Goal: Information Seeking & Learning: Learn about a topic

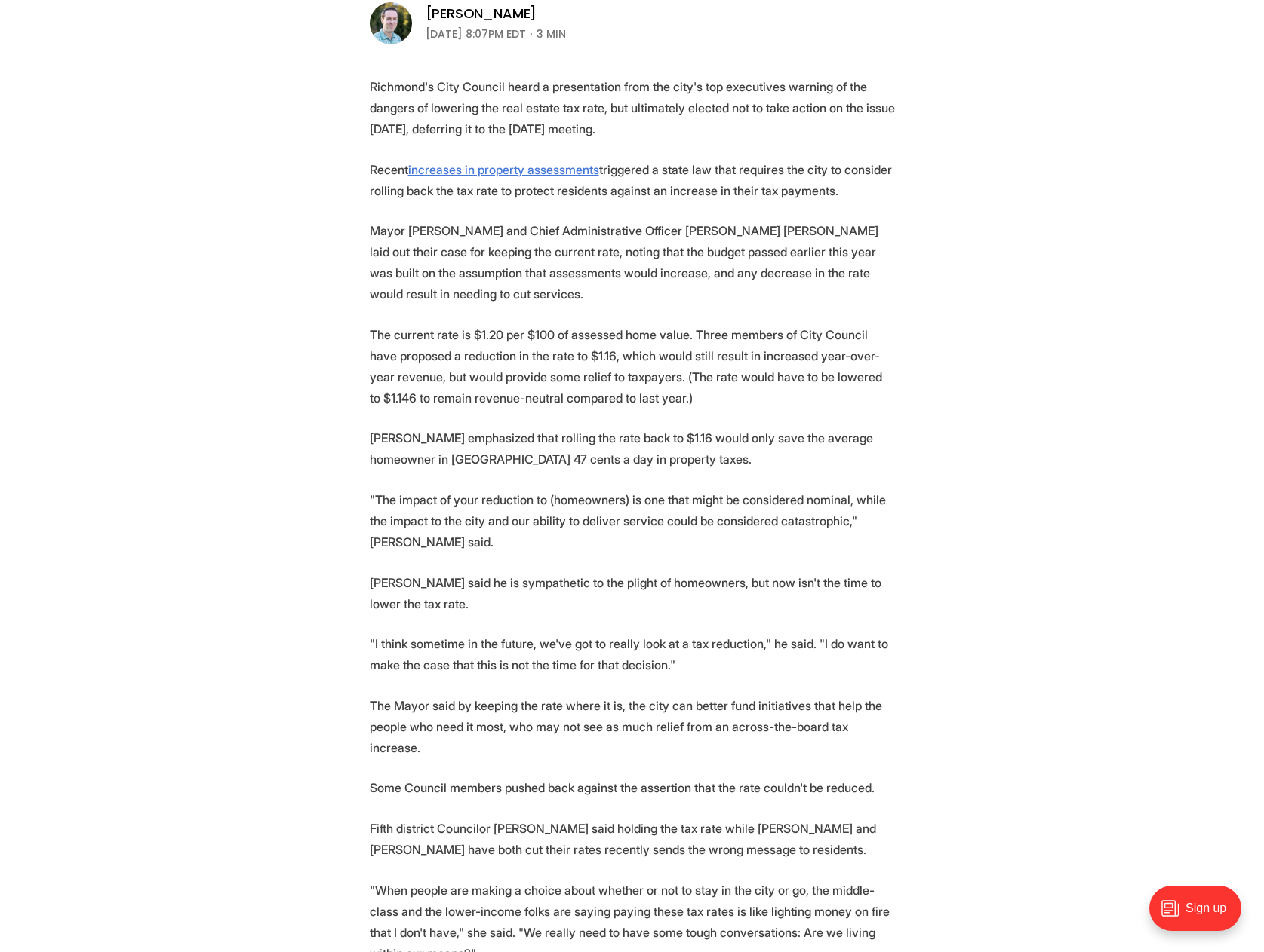
scroll to position [528, 0]
click at [428, 570] on p "[PERSON_NAME] said he is sympathetic to the plight of homeowners, but now isn't…" at bounding box center [632, 592] width 525 height 43
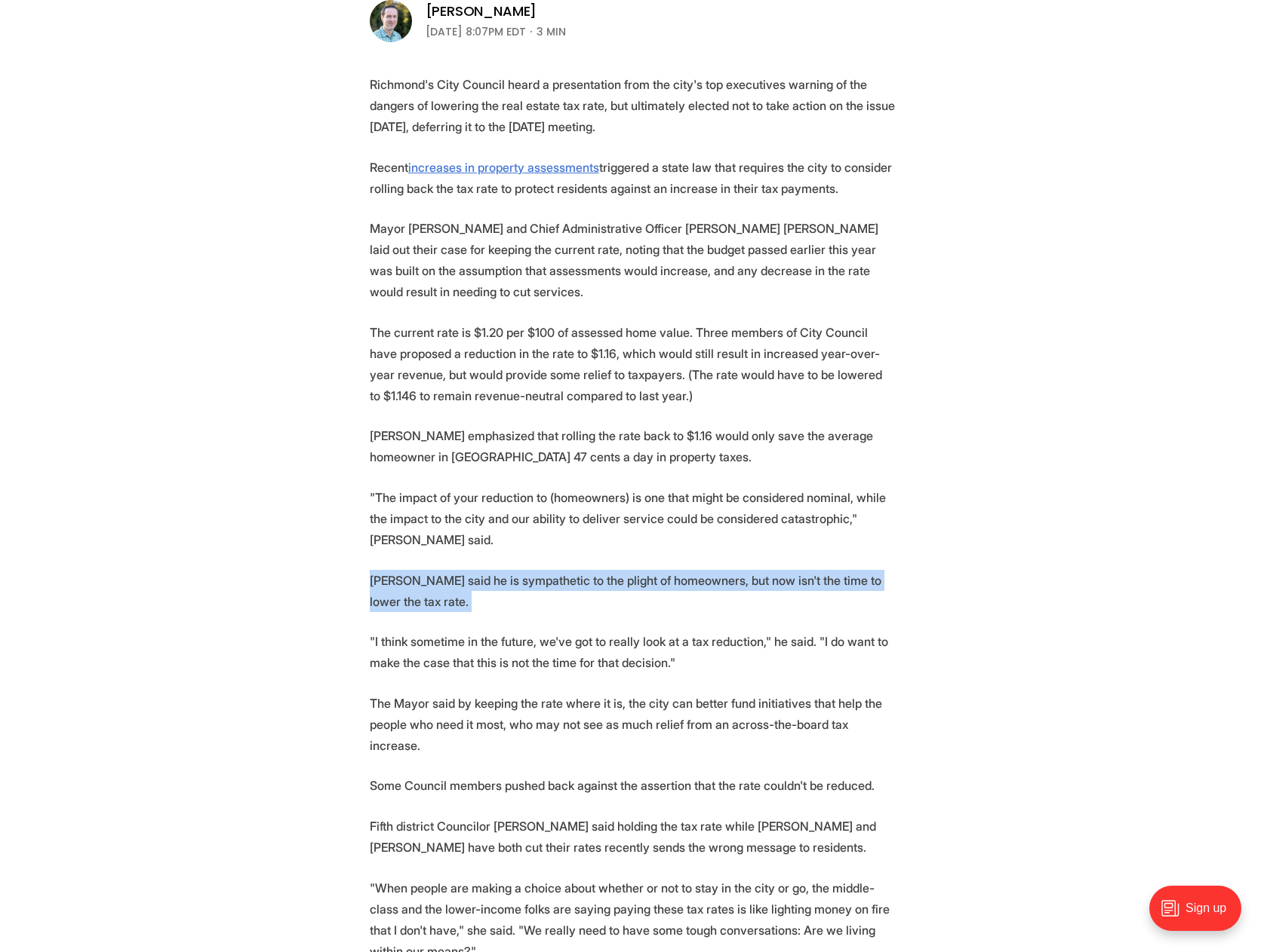
click at [428, 570] on p "[PERSON_NAME] said he is sympathetic to the plight of homeowners, but now isn't…" at bounding box center [632, 592] width 525 height 43
click at [416, 631] on p ""I think sometime in the future, we've got to really look at a tax reduction," …" at bounding box center [632, 652] width 525 height 43
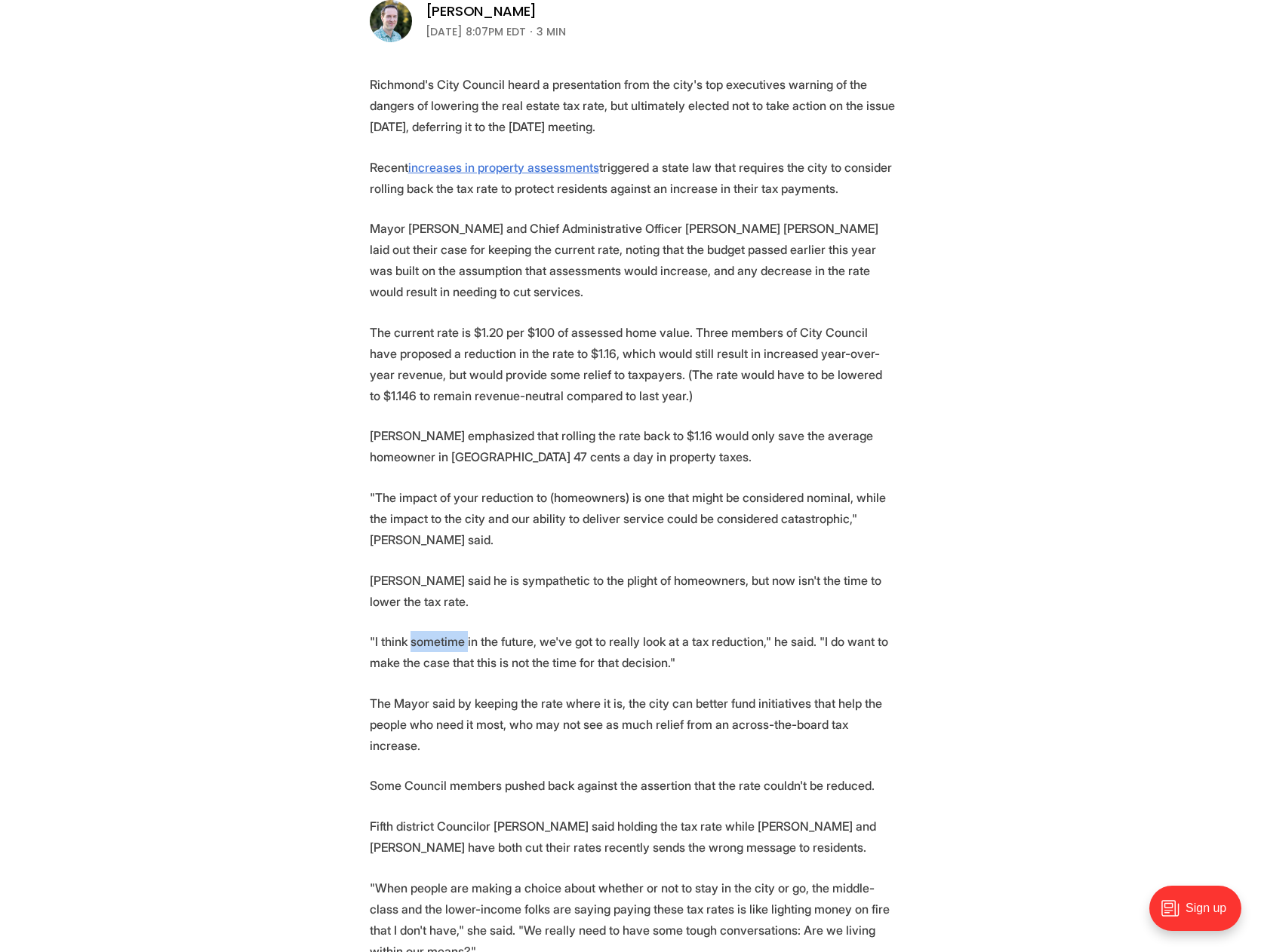
click at [416, 631] on p ""I think sometime in the future, we've got to really look at a tax reduction," …" at bounding box center [632, 652] width 525 height 43
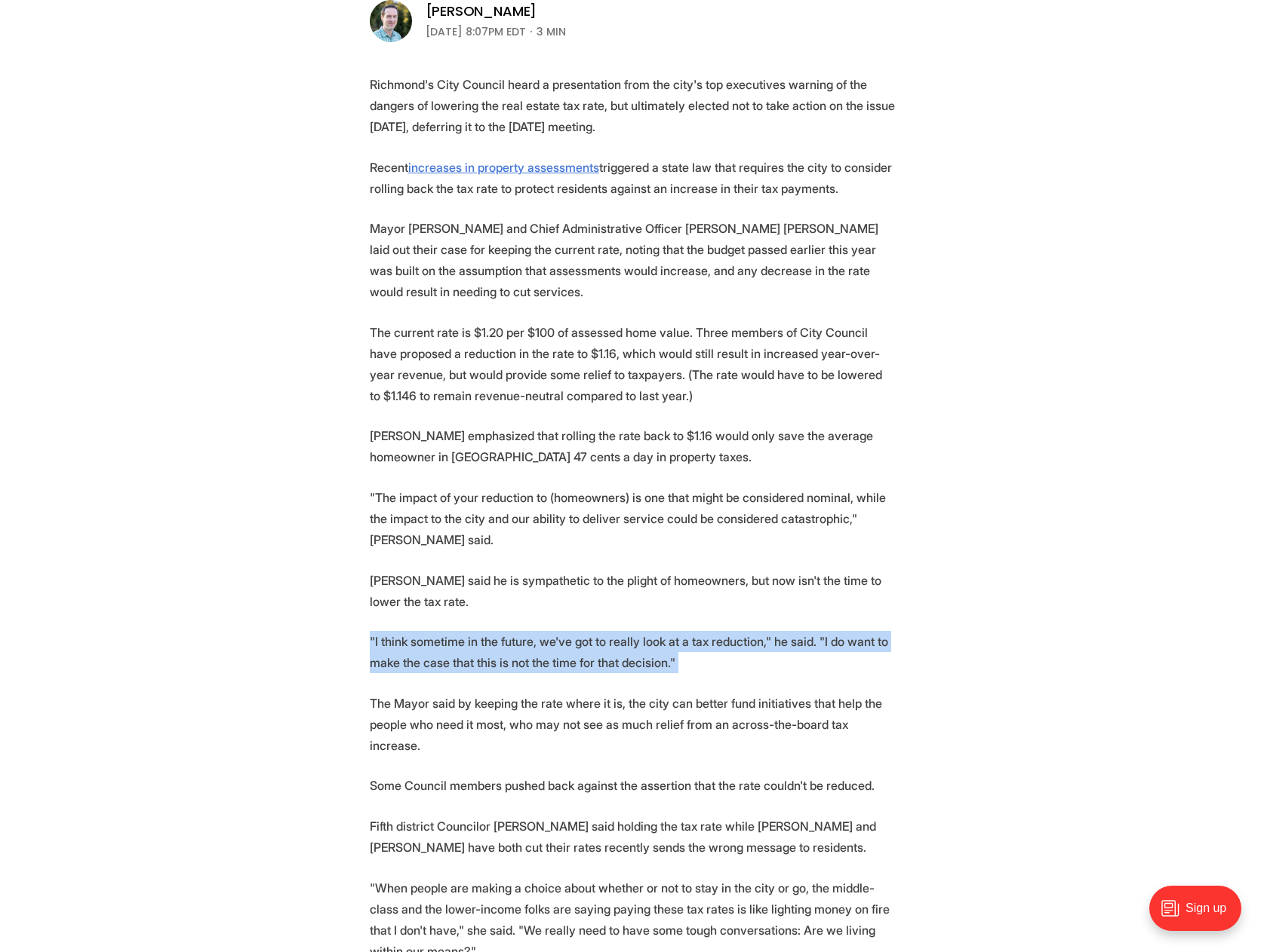
click at [416, 631] on p ""I think sometime in the future, we've got to really look at a tax reduction," …" at bounding box center [632, 652] width 525 height 43
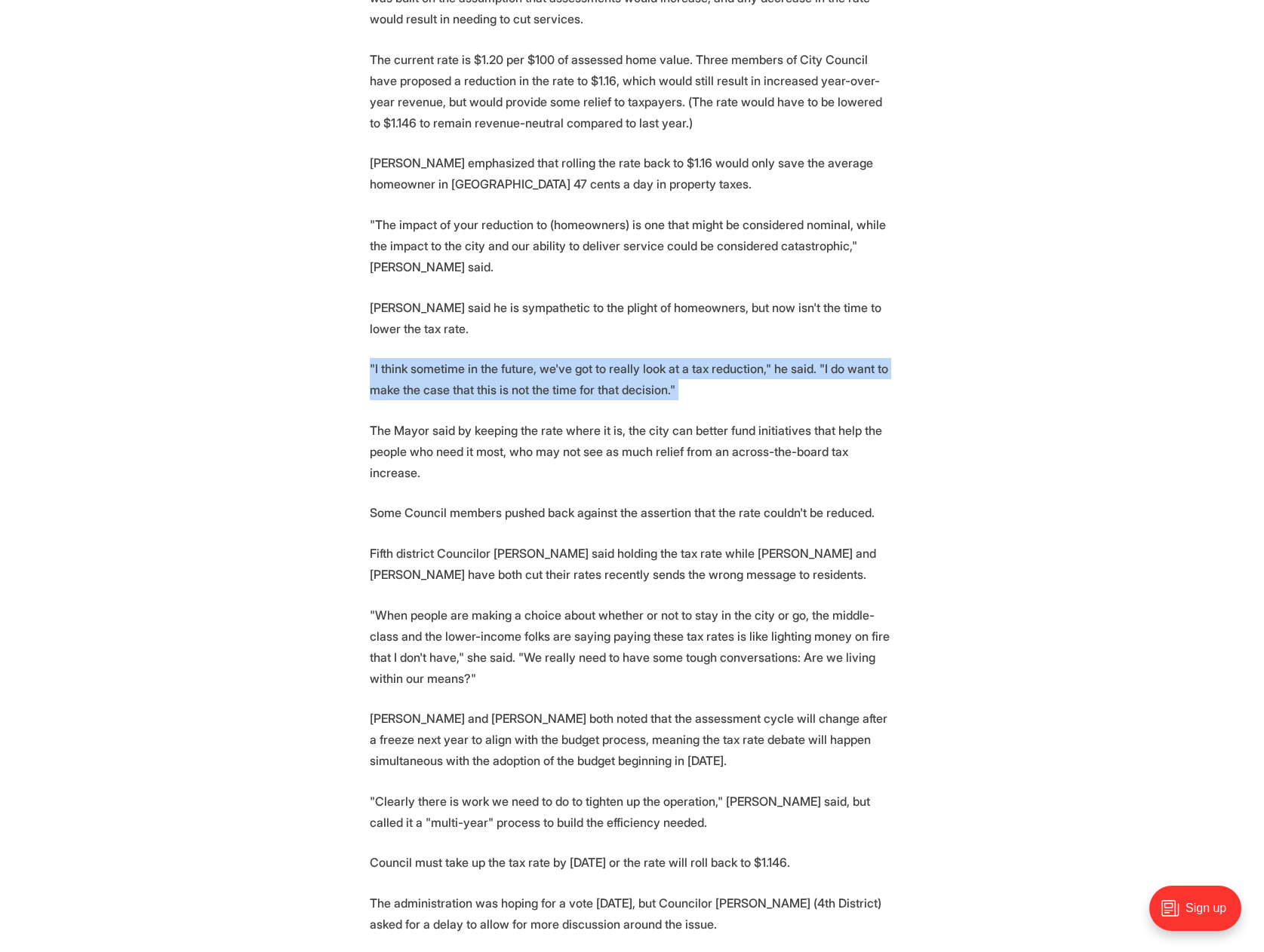
scroll to position [830, 0]
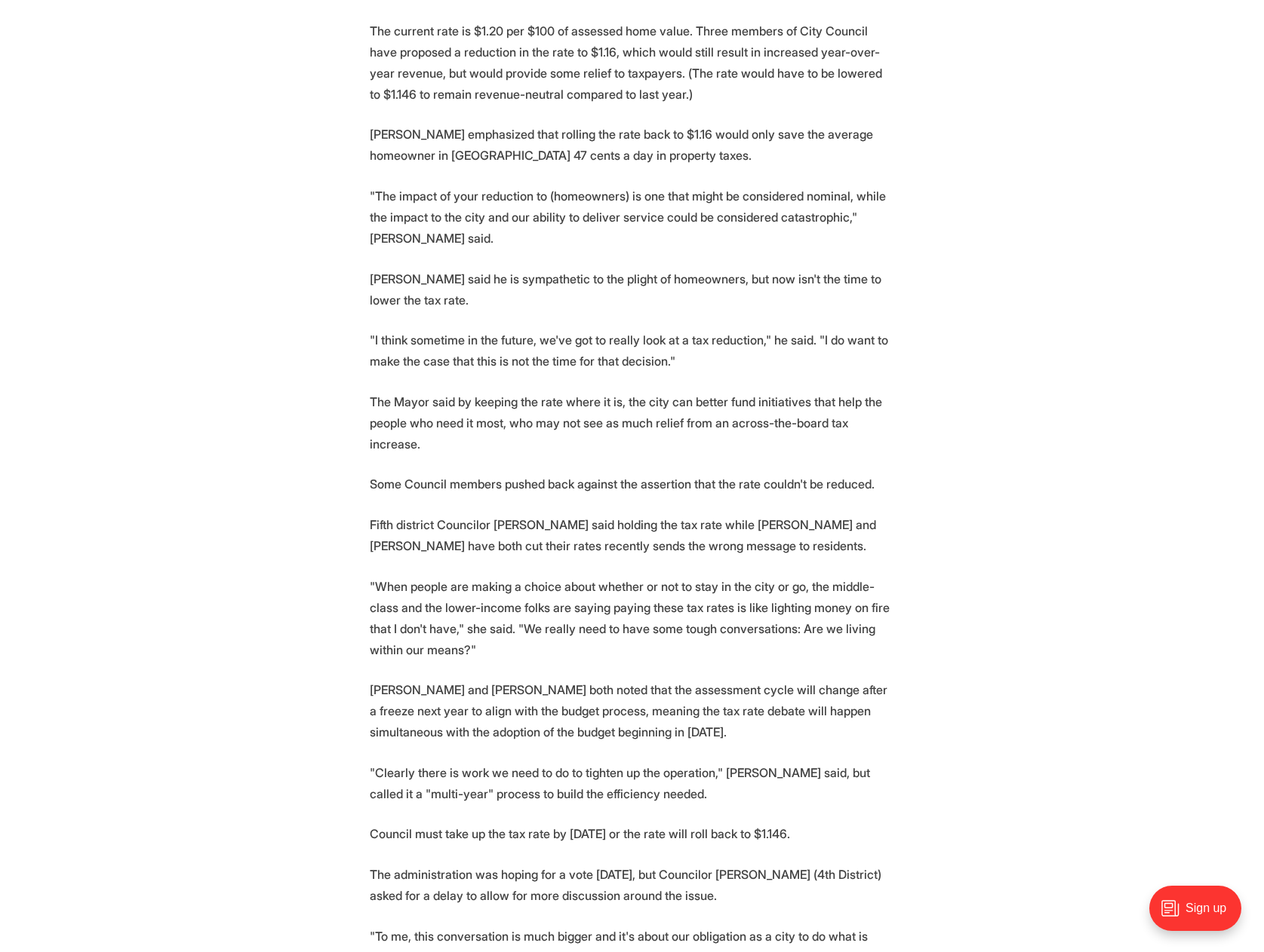
click at [445, 391] on p "The Mayor said by keeping the rate where it is, the city can better fund initia…" at bounding box center [632, 422] width 525 height 63
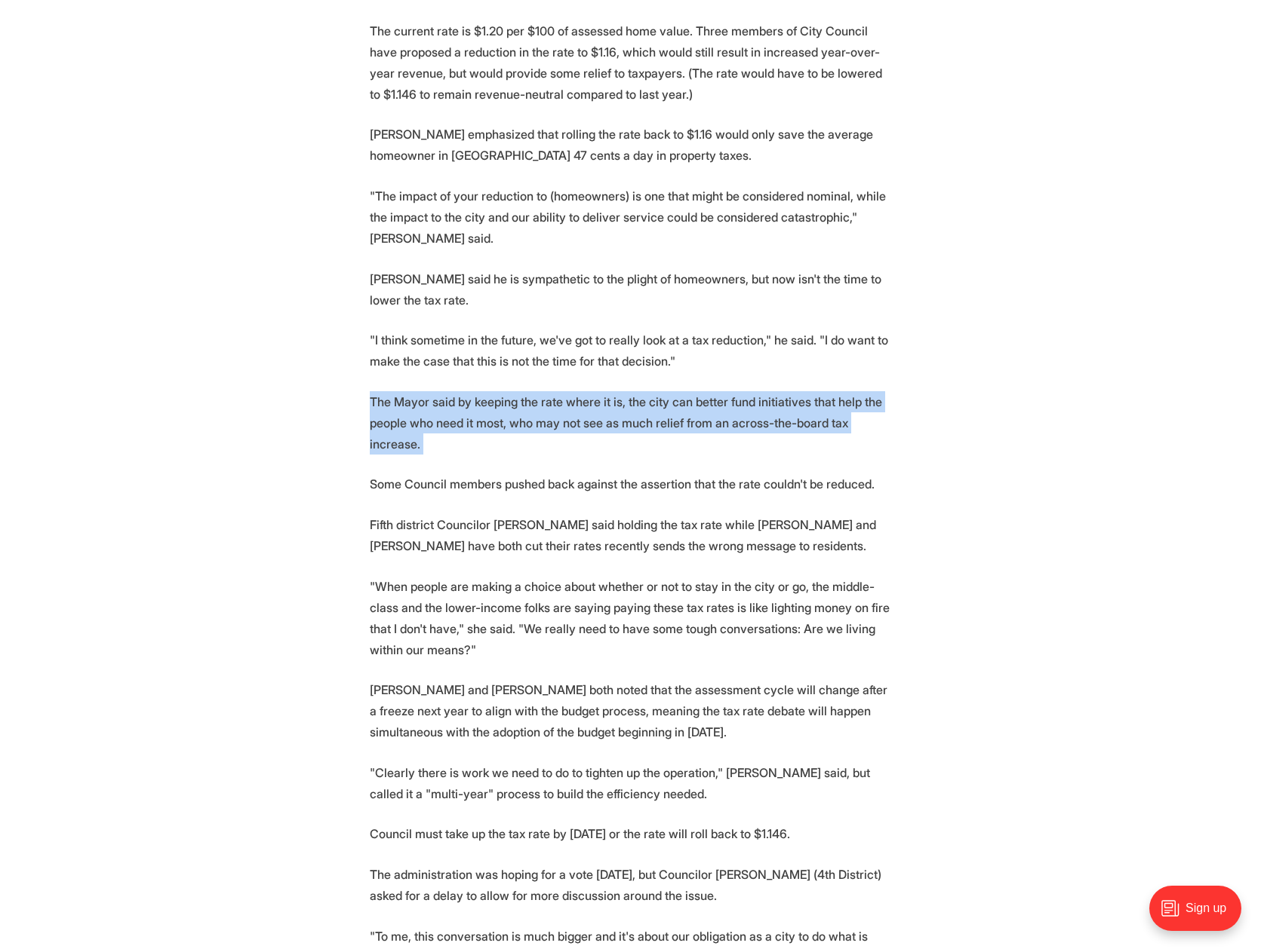
click at [445, 391] on p "The Mayor said by keeping the rate where it is, the city can better fund initia…" at bounding box center [632, 422] width 525 height 63
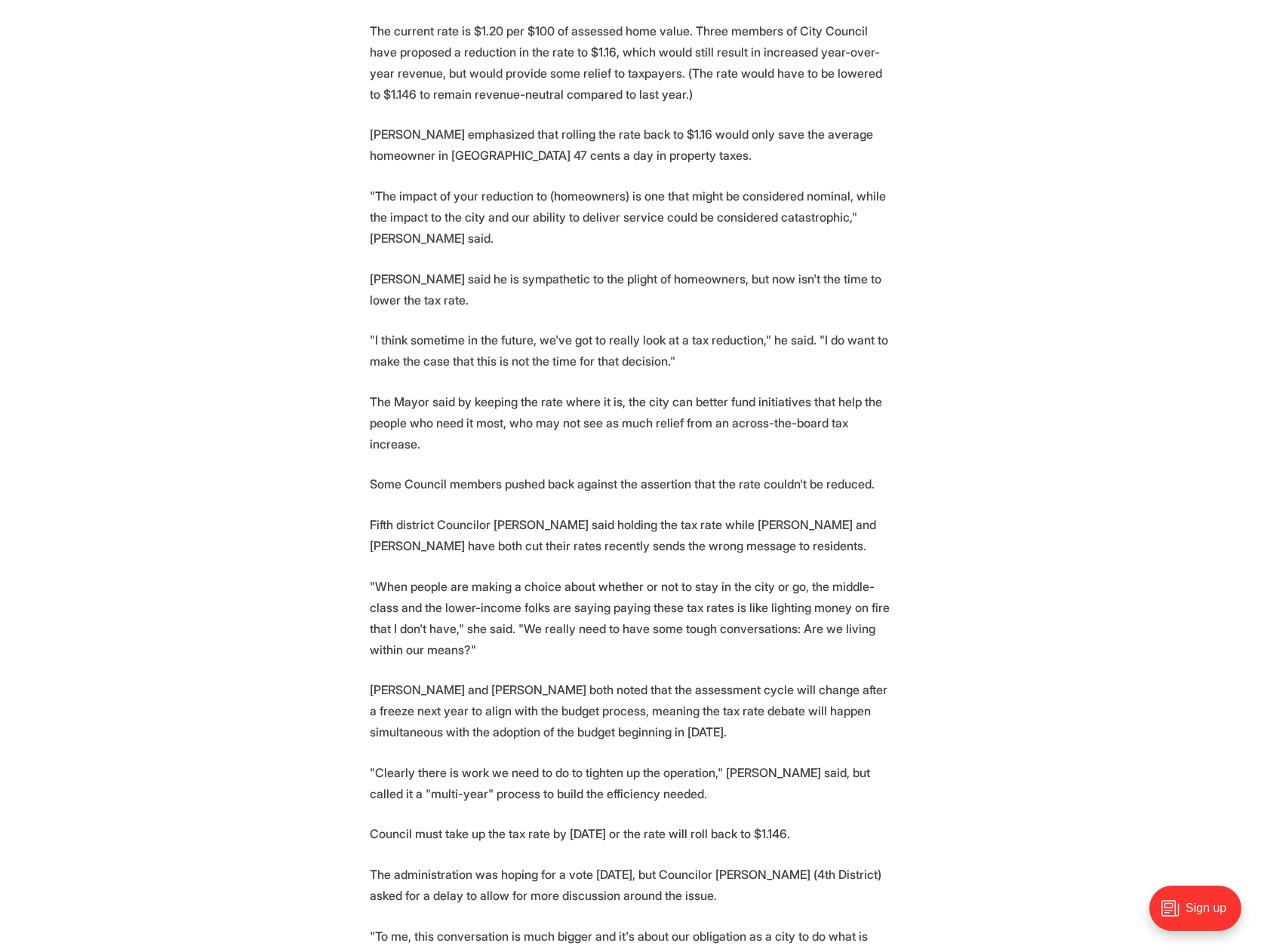
click at [460, 474] on p "Some Council members pushed back against the assertion that the rate couldn't b…" at bounding box center [632, 484] width 525 height 21
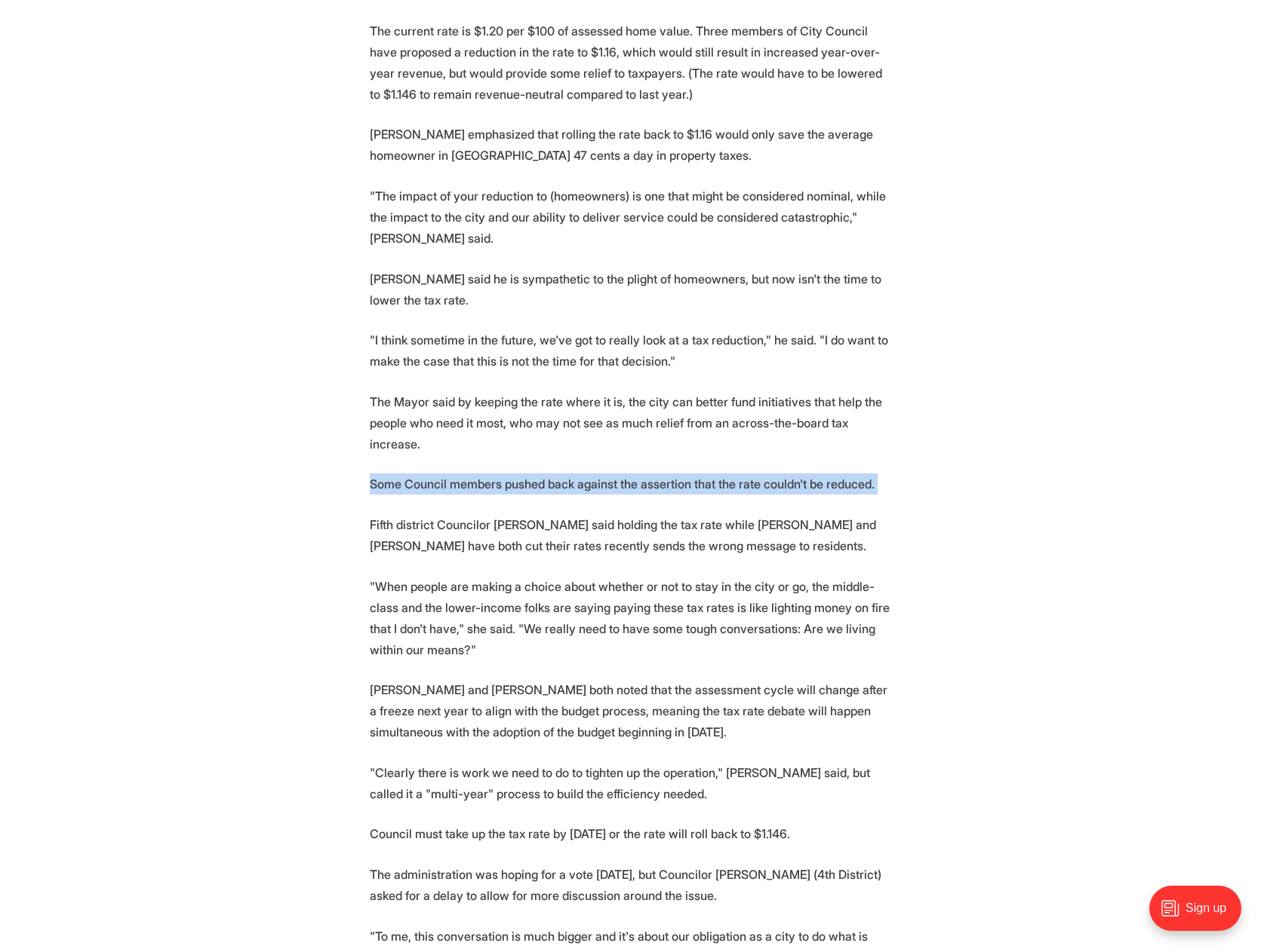
click at [460, 474] on p "Some Council members pushed back against the assertion that the rate couldn't b…" at bounding box center [632, 484] width 525 height 21
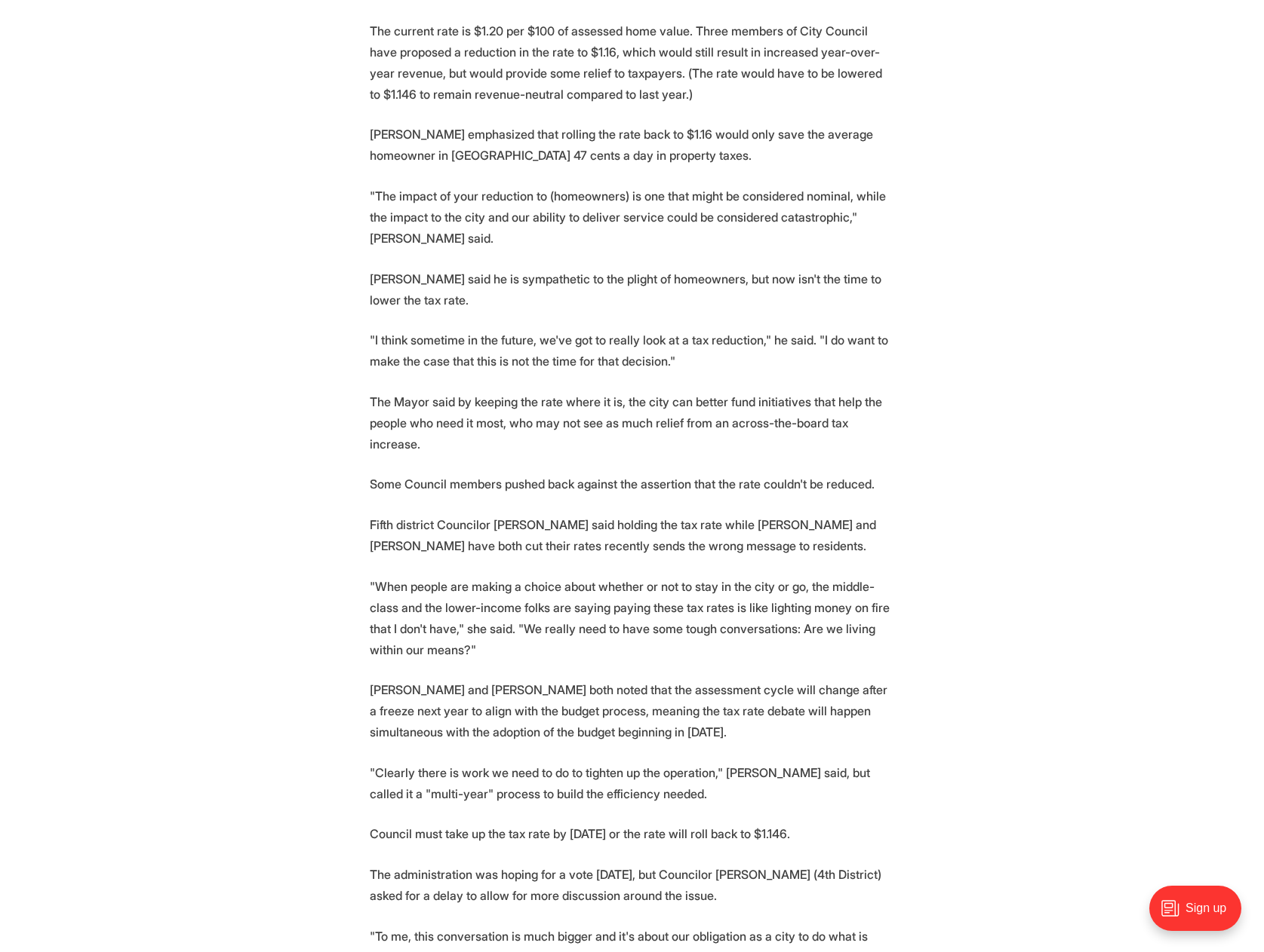
click at [428, 576] on p ""When people are making a choice about whether or not to stay in the city or go…" at bounding box center [632, 618] width 525 height 84
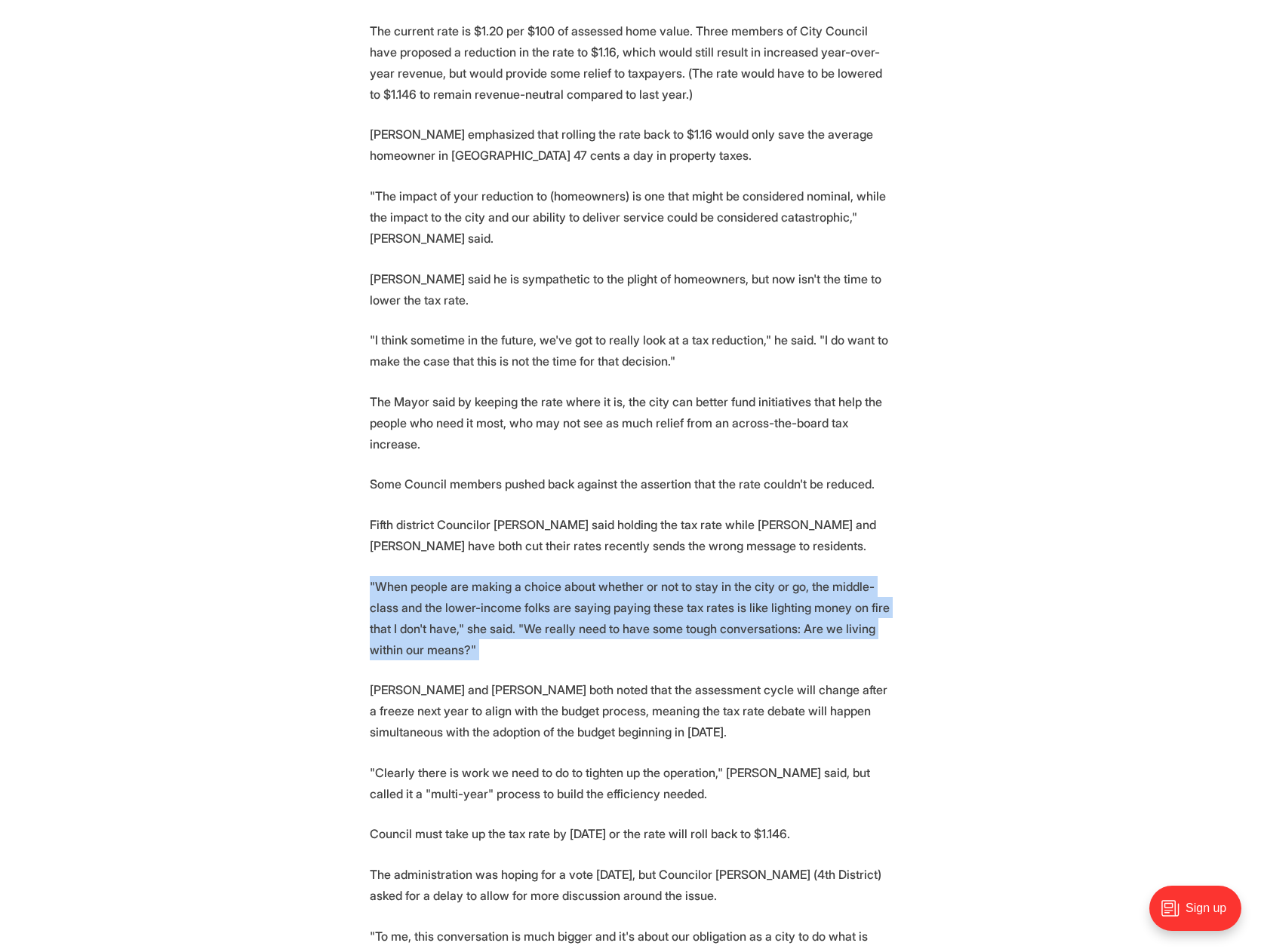
click at [428, 576] on p ""When people are making a choice about whether or not to stay in the city or go…" at bounding box center [632, 618] width 525 height 84
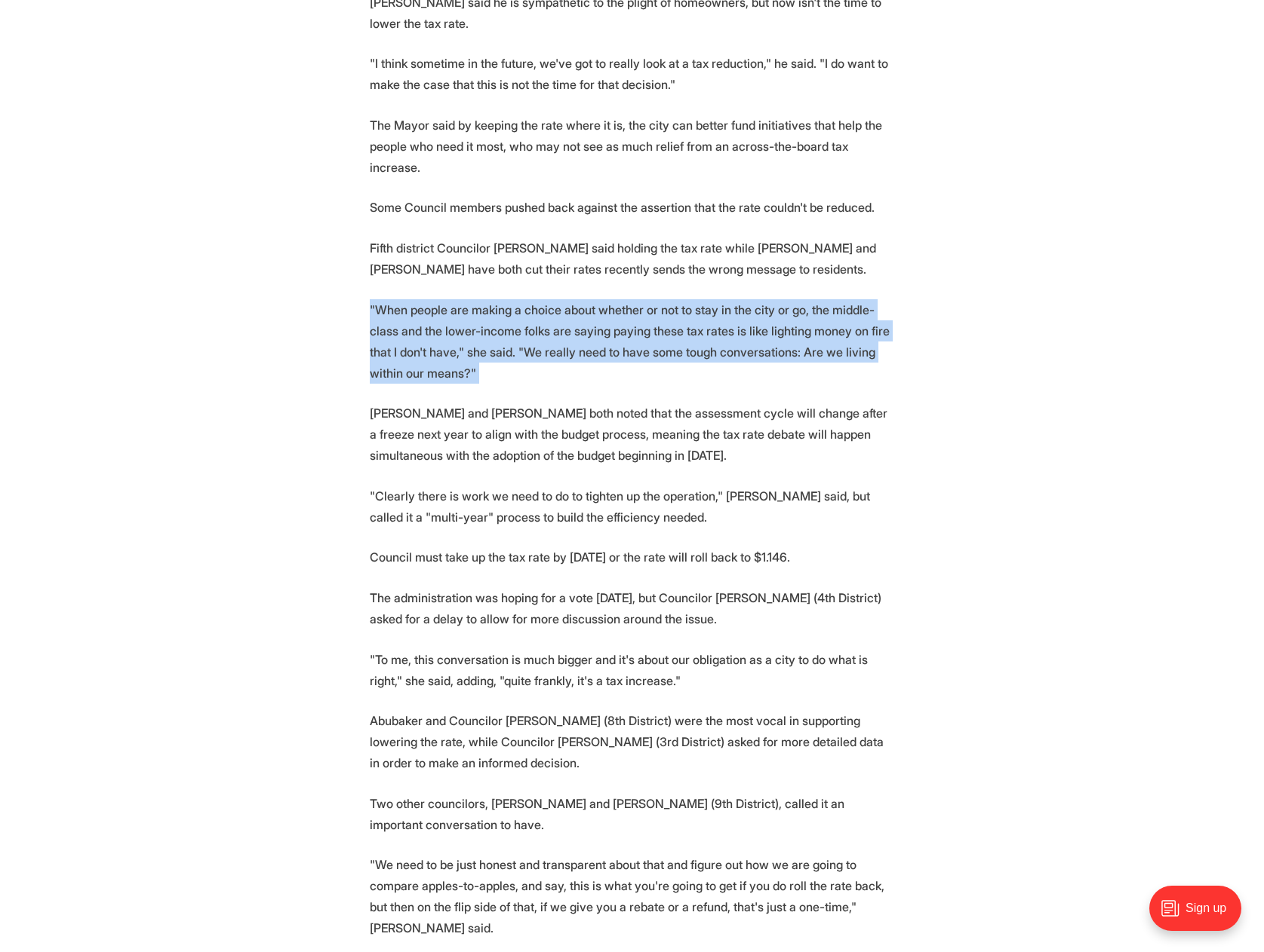
scroll to position [1207, 0]
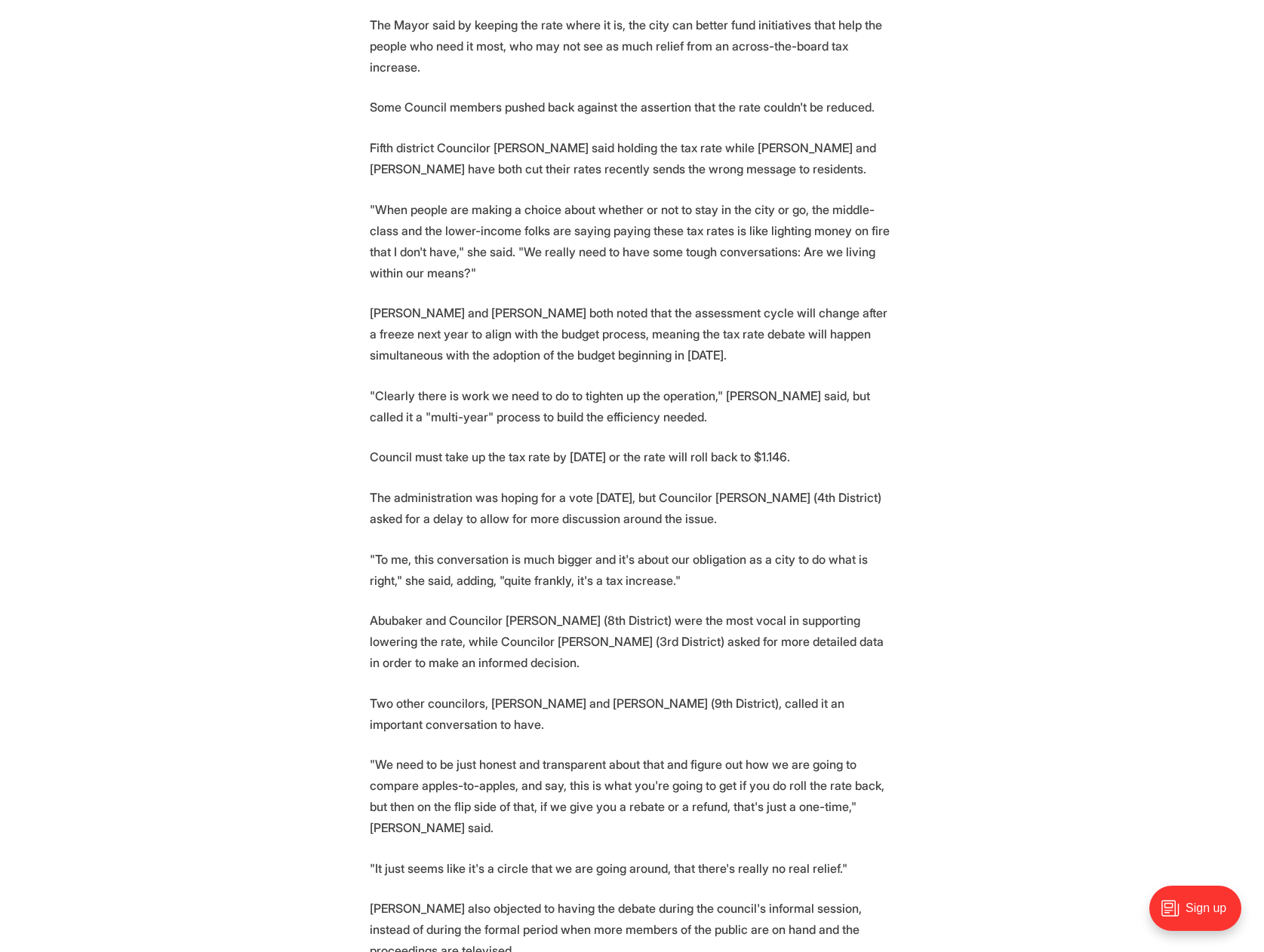
click at [454, 385] on p ""Clearly there is work we need to do to tighten up the operation," [PERSON_NAME…" at bounding box center [632, 406] width 525 height 43
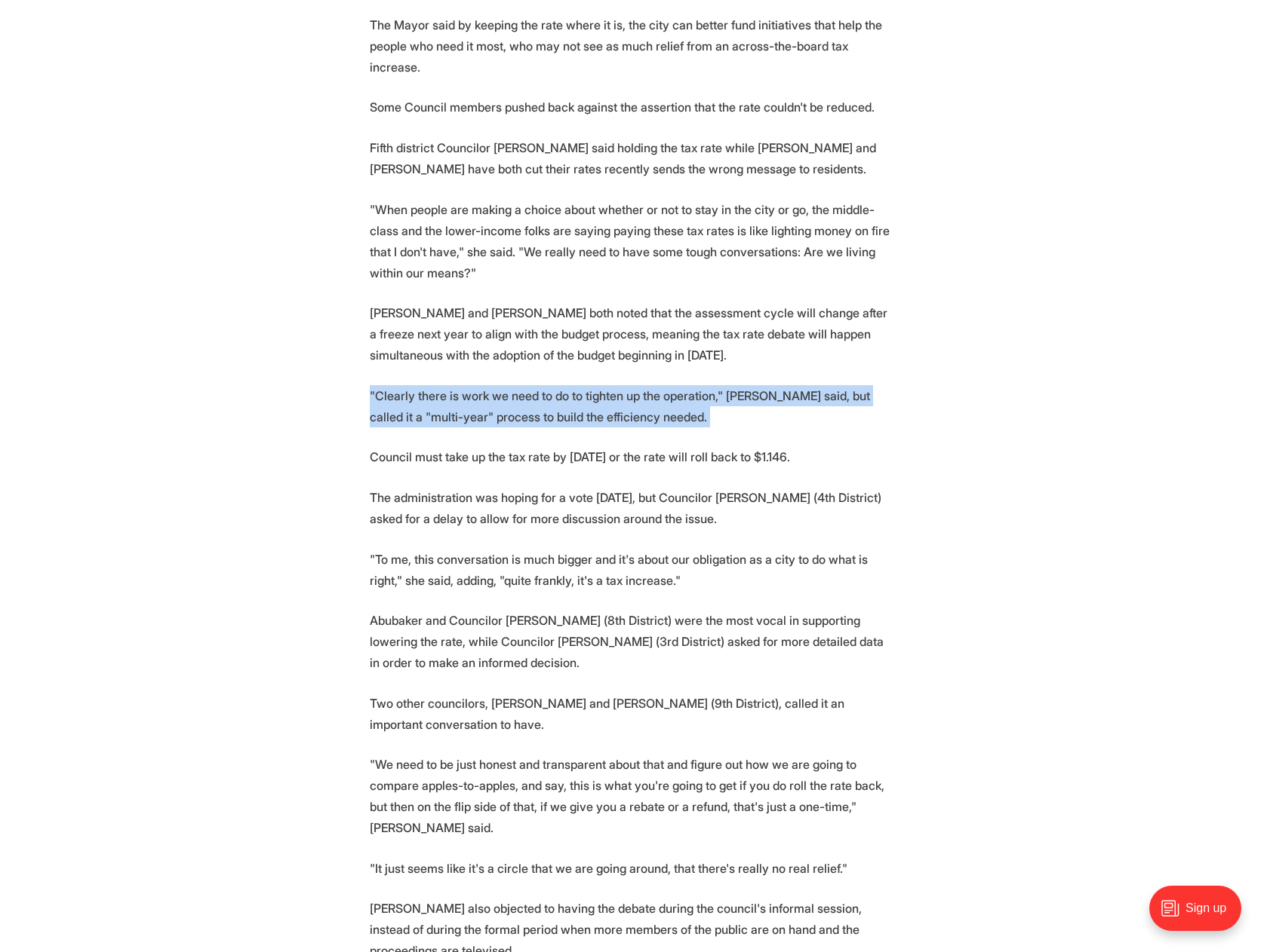
click at [454, 385] on p ""Clearly there is work we need to do to tighten up the operation," [PERSON_NAME…" at bounding box center [632, 406] width 525 height 43
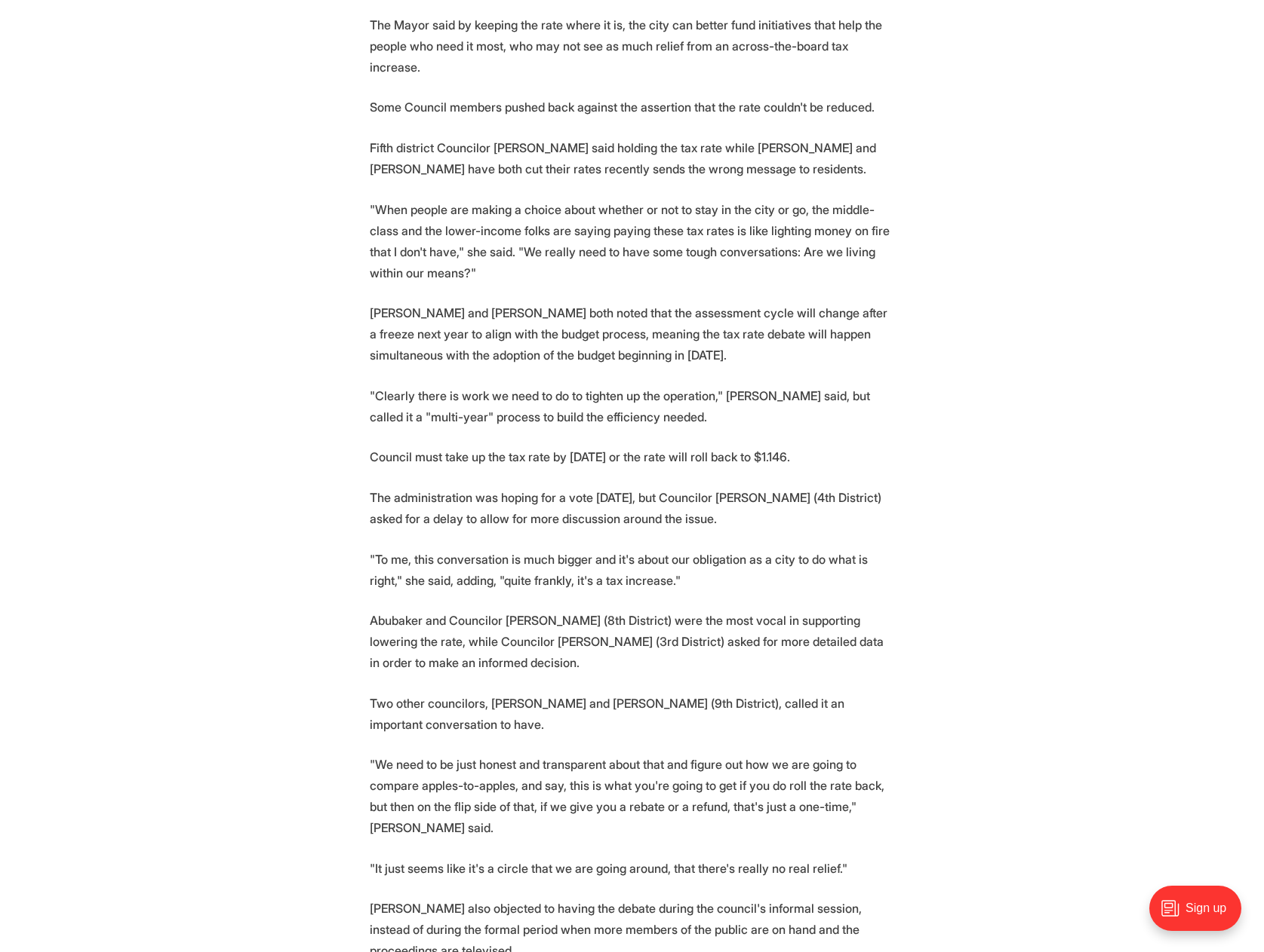
click at [431, 487] on p "The administration was hoping for a vote [DATE], but Councilor [PERSON_NAME] (4…" at bounding box center [632, 508] width 525 height 43
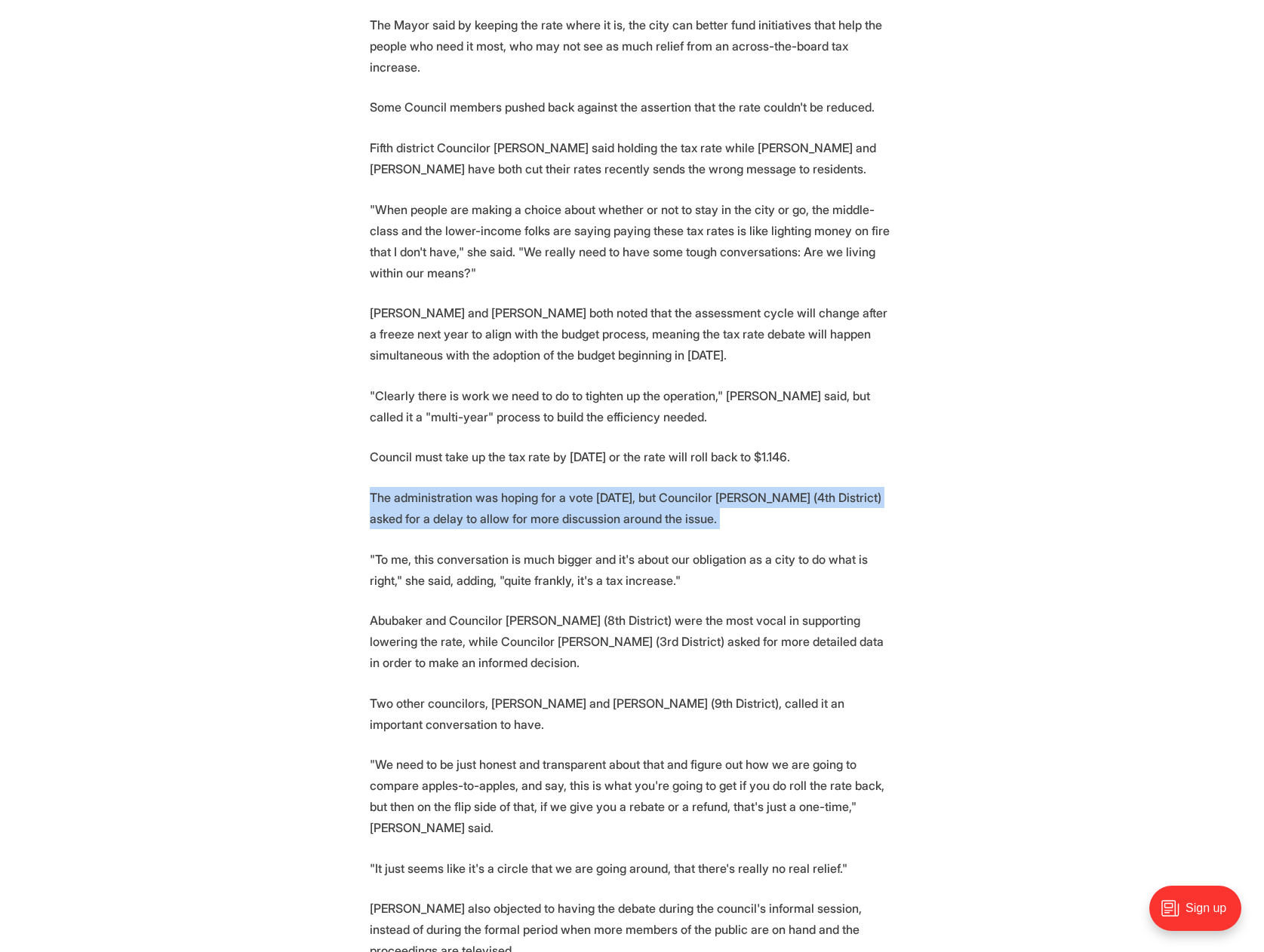
click at [431, 487] on p "The administration was hoping for a vote [DATE], but Councilor [PERSON_NAME] (4…" at bounding box center [632, 508] width 525 height 43
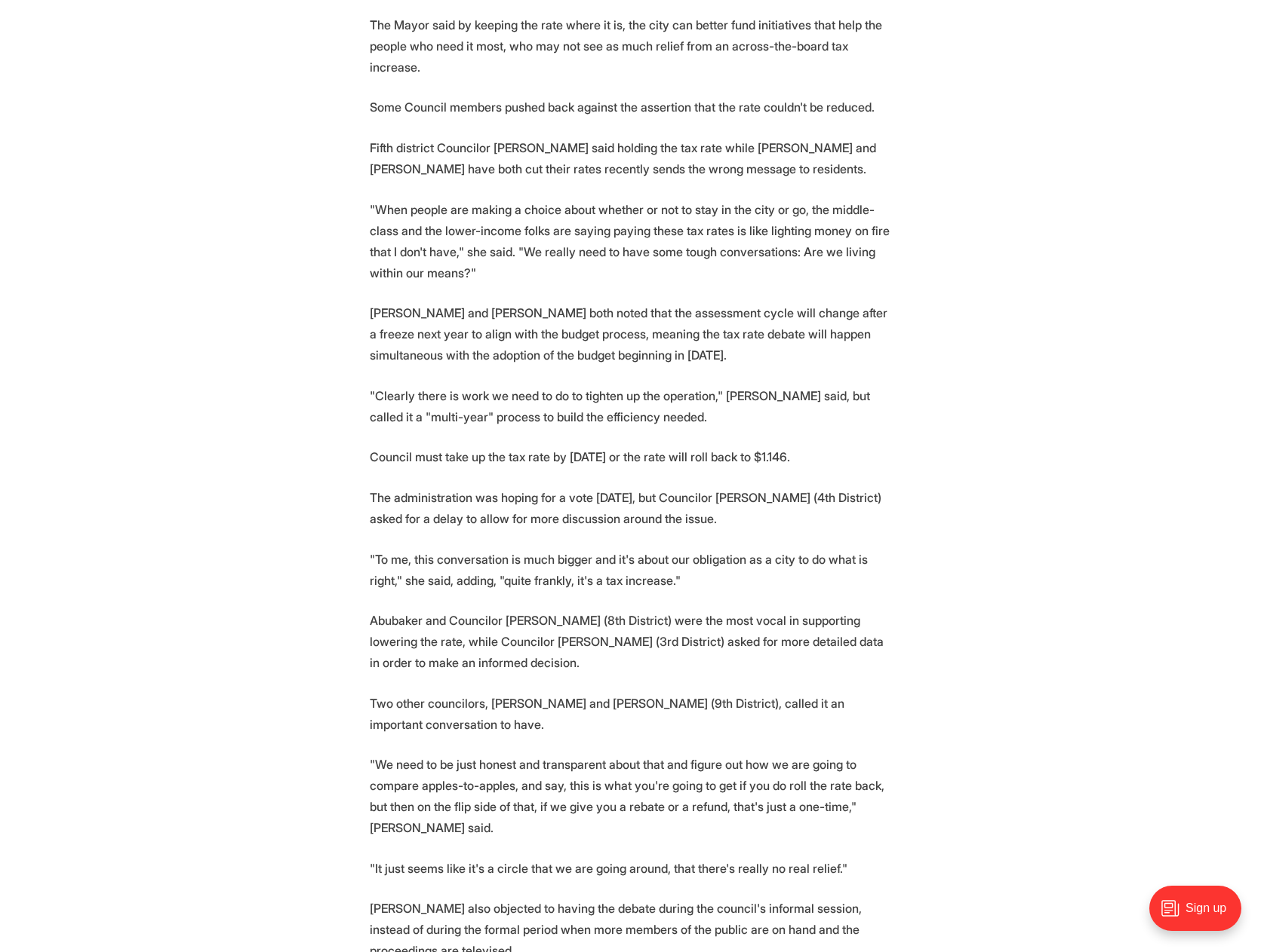
click at [409, 549] on p ""To me, this conversation is much bigger and it's about our obligation as a cit…" at bounding box center [632, 570] width 525 height 43
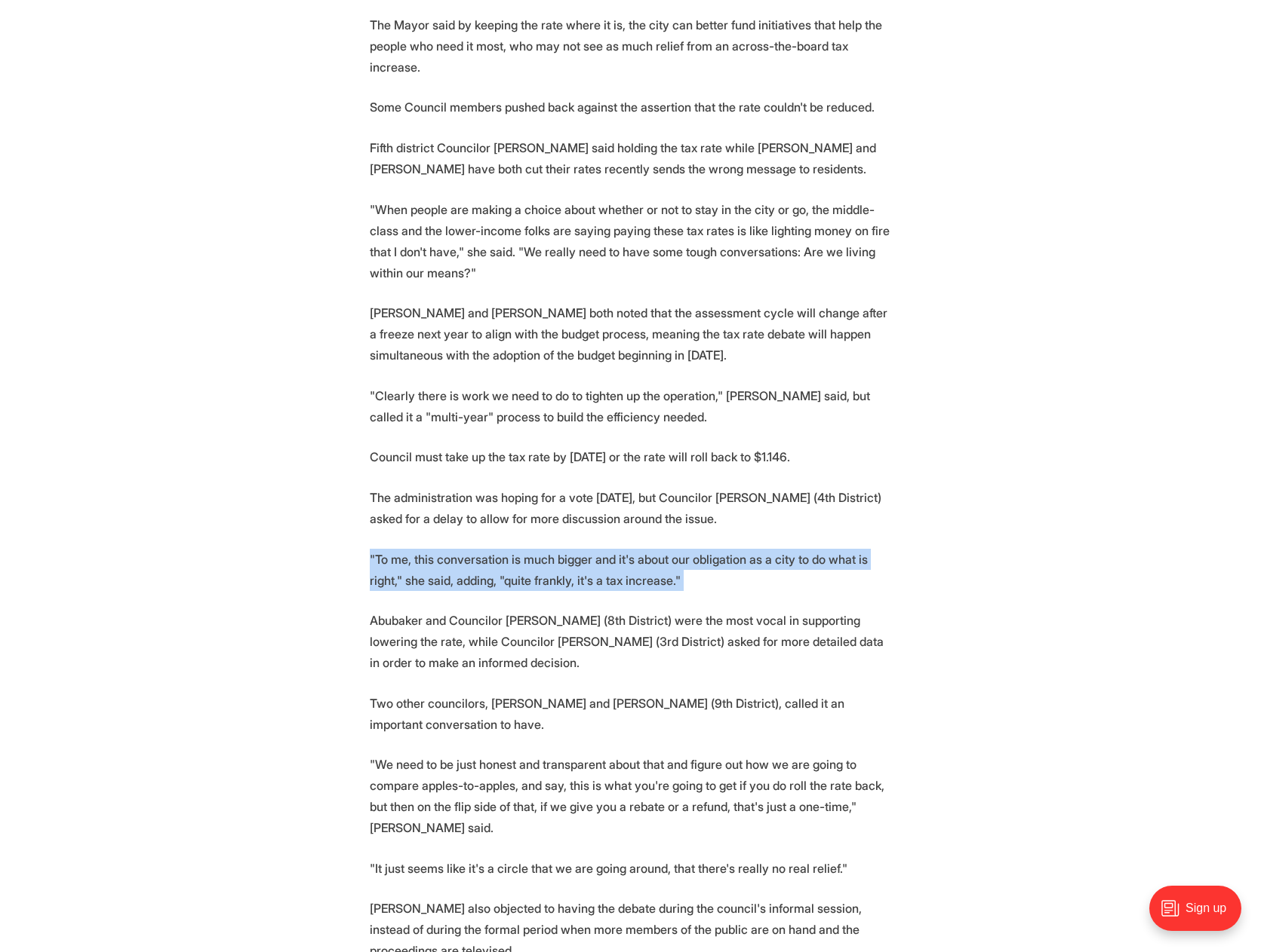
click at [409, 549] on p ""To me, this conversation is much bigger and it's about our obligation as a cit…" at bounding box center [632, 570] width 525 height 43
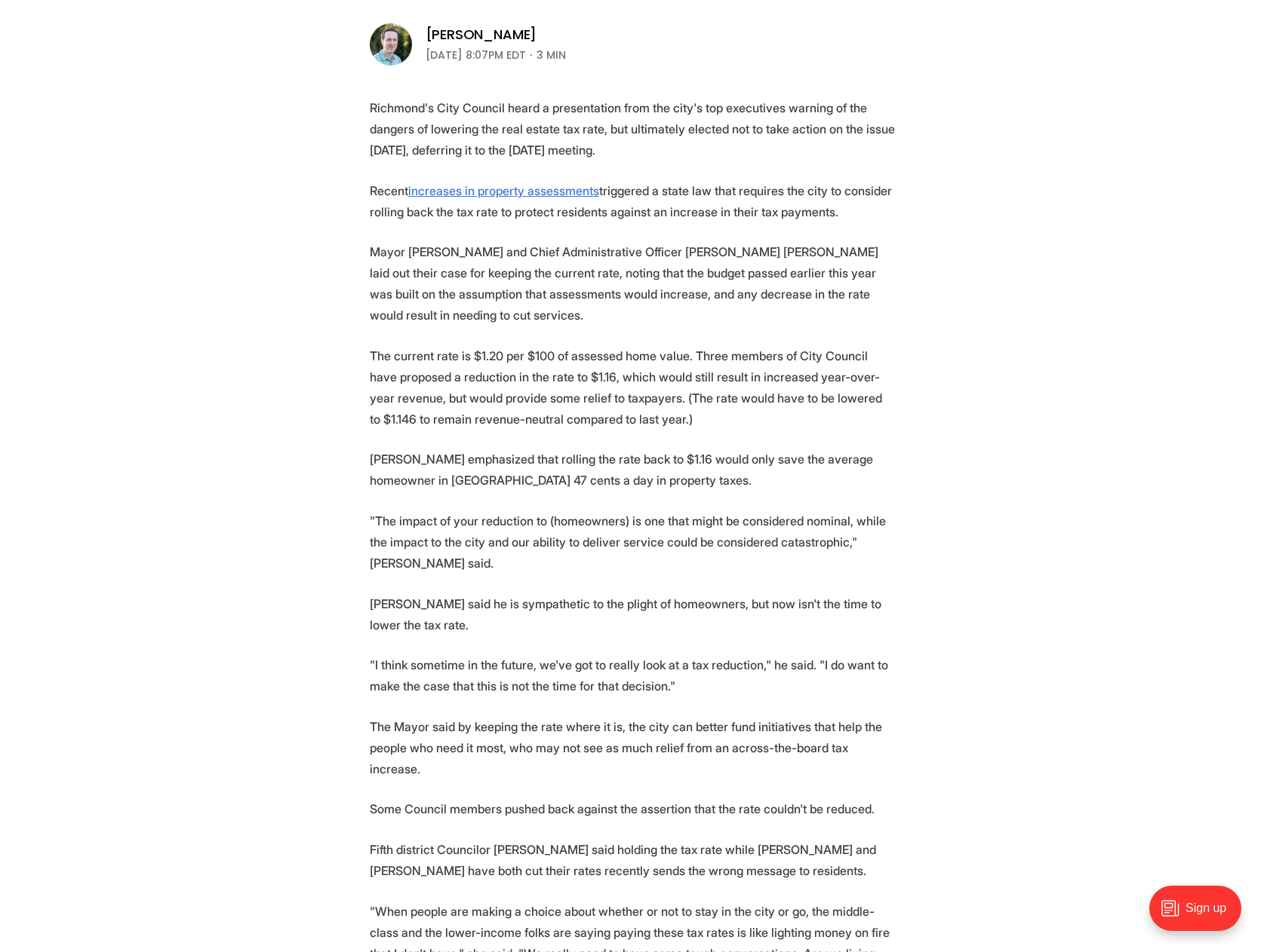
scroll to position [377, 0]
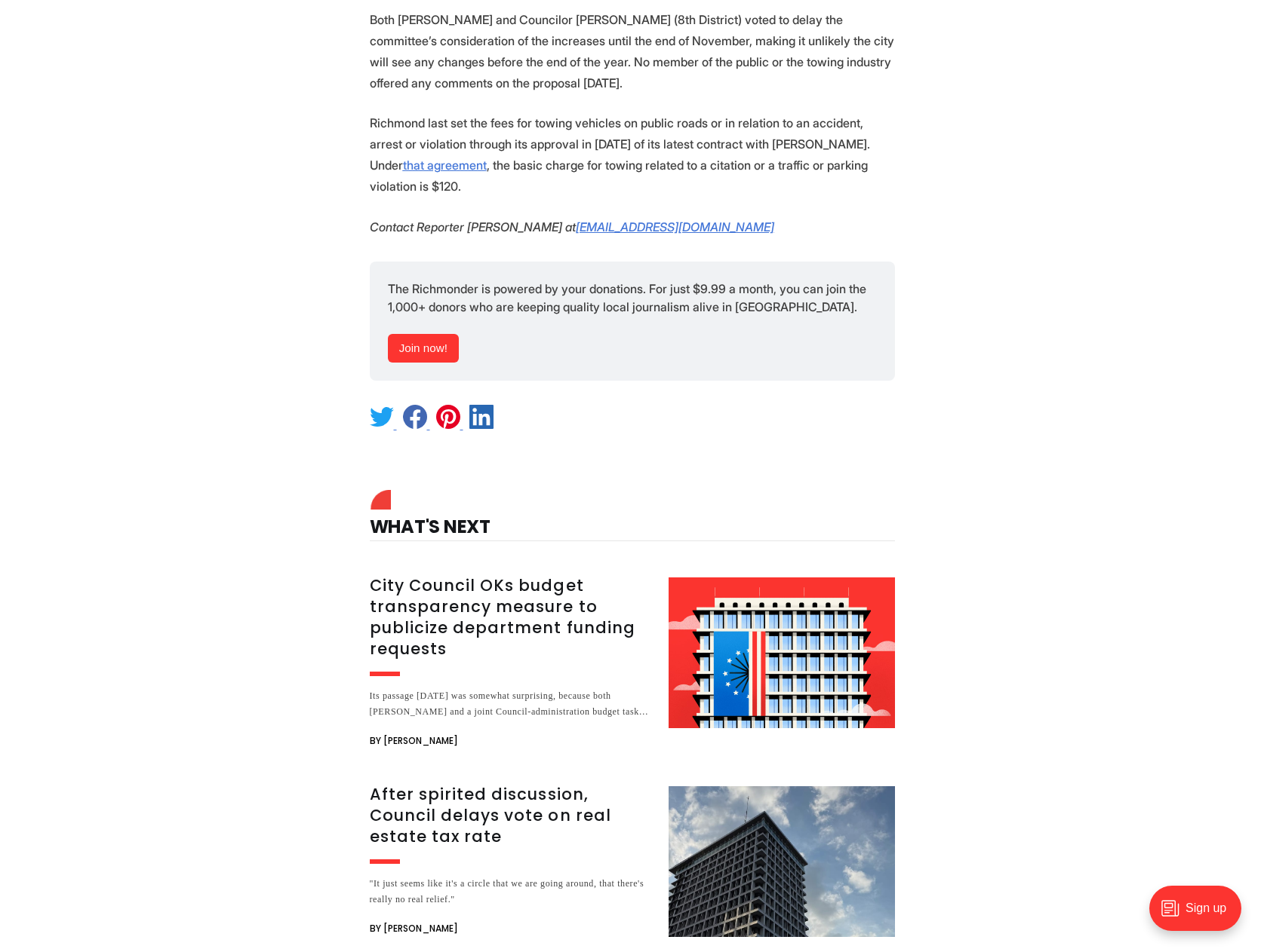
scroll to position [1735, 0]
